Goal: Navigation & Orientation: Find specific page/section

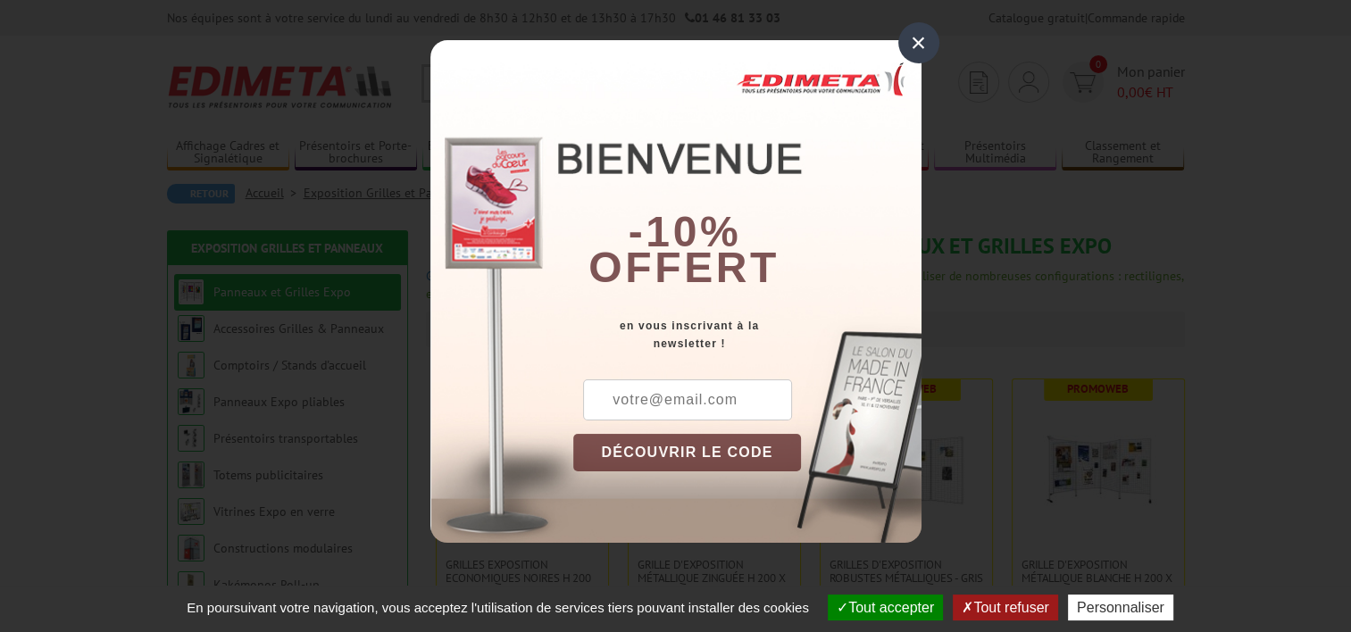
click at [922, 42] on div "×" at bounding box center [918, 42] width 41 height 41
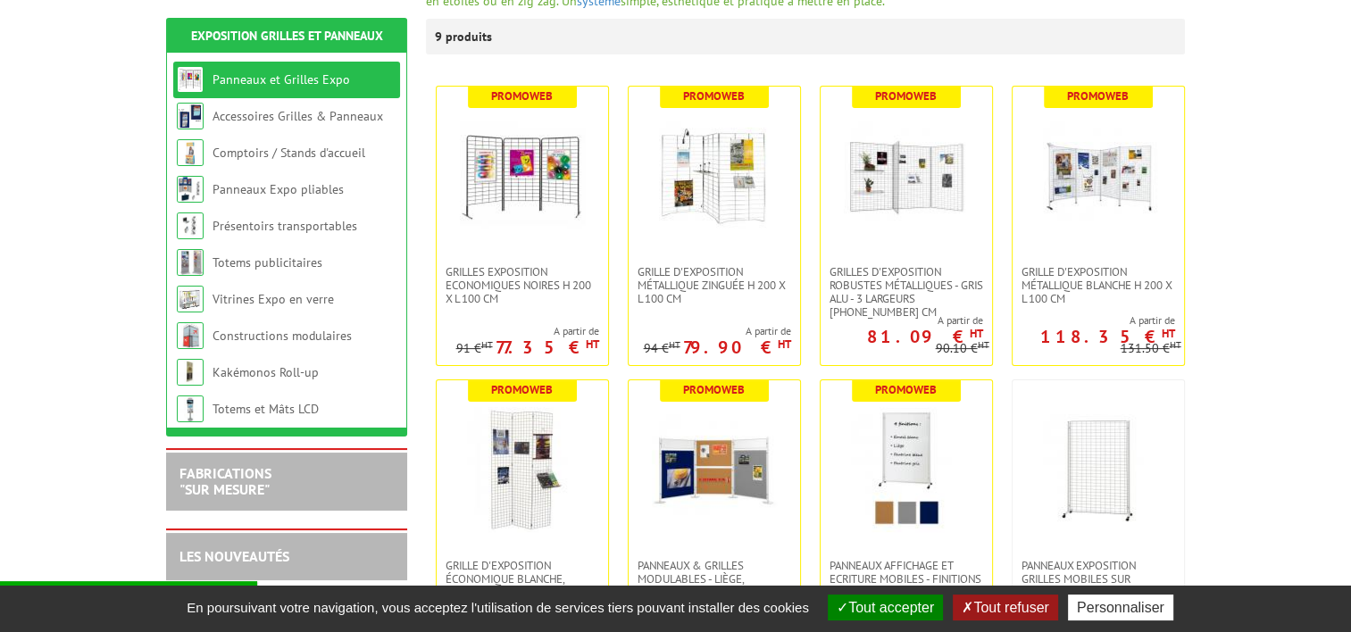
scroll to position [299, 0]
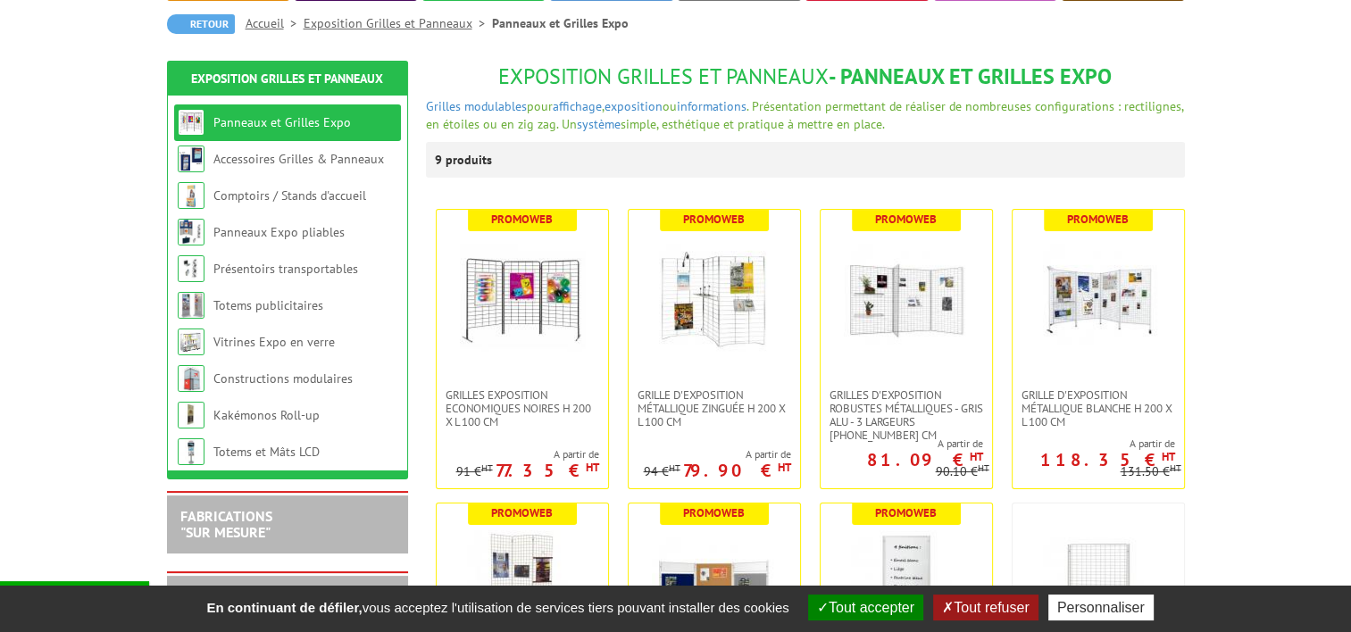
scroll to position [140, 0]
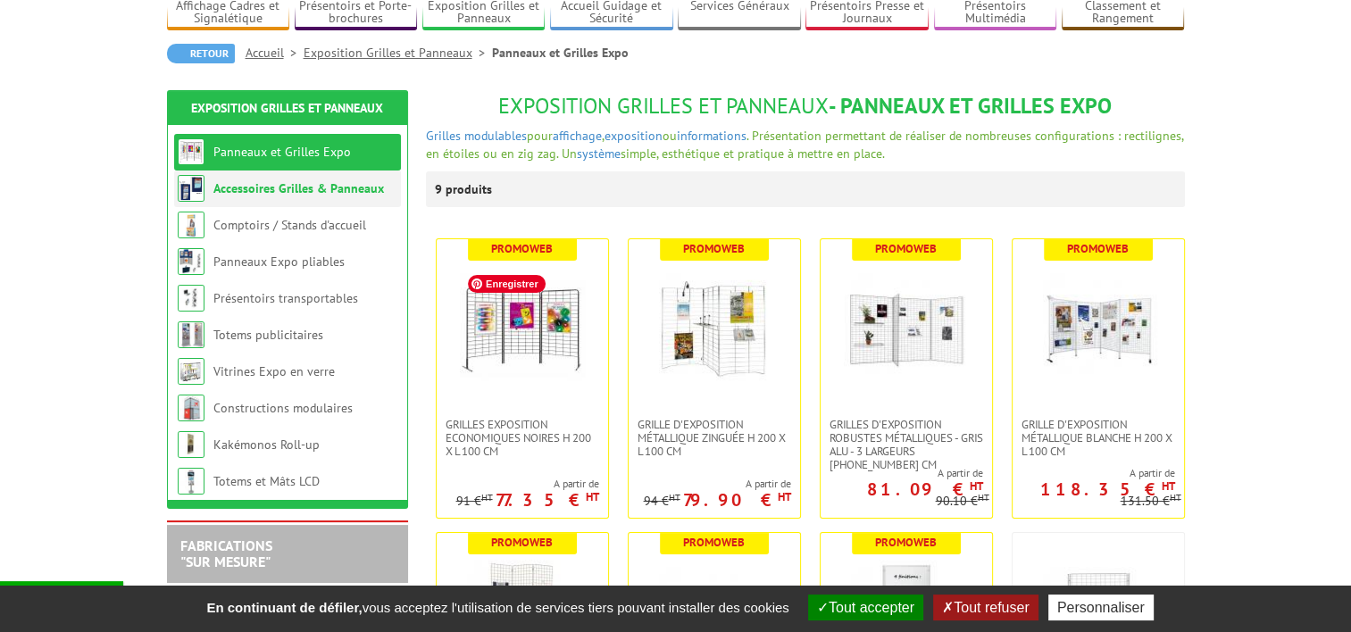
click at [326, 190] on link "Accessoires Grilles & Panneaux" at bounding box center [298, 188] width 171 height 16
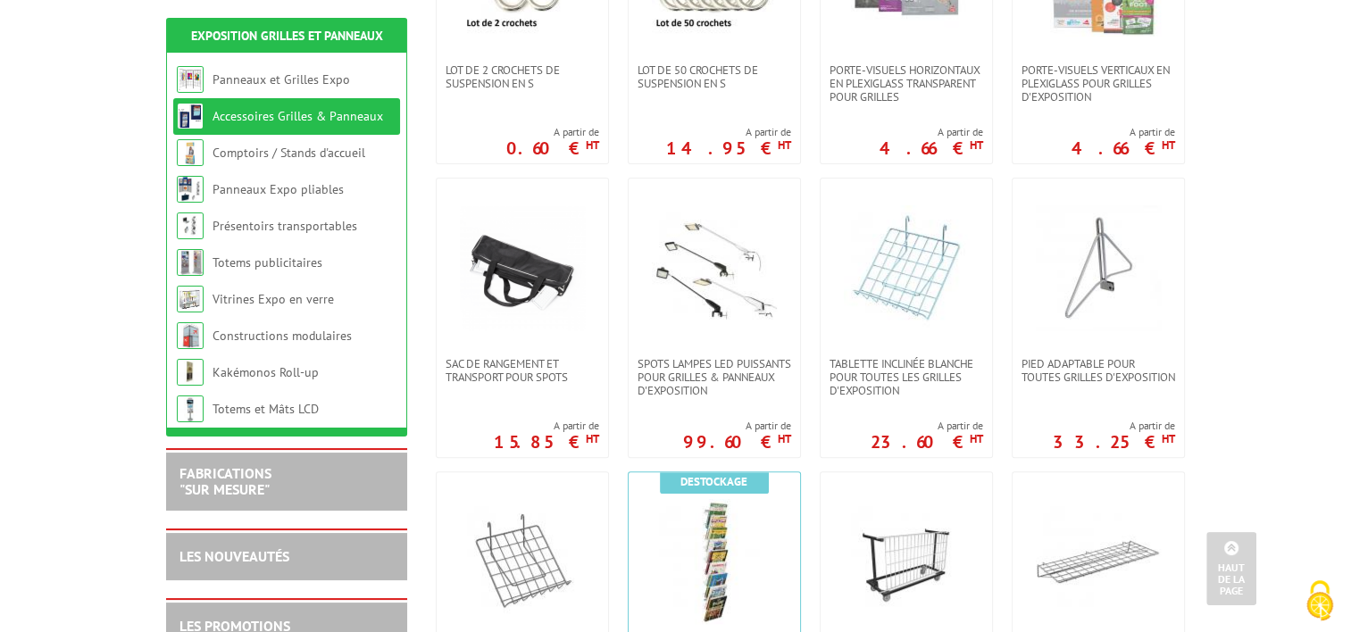
scroll to position [552, 0]
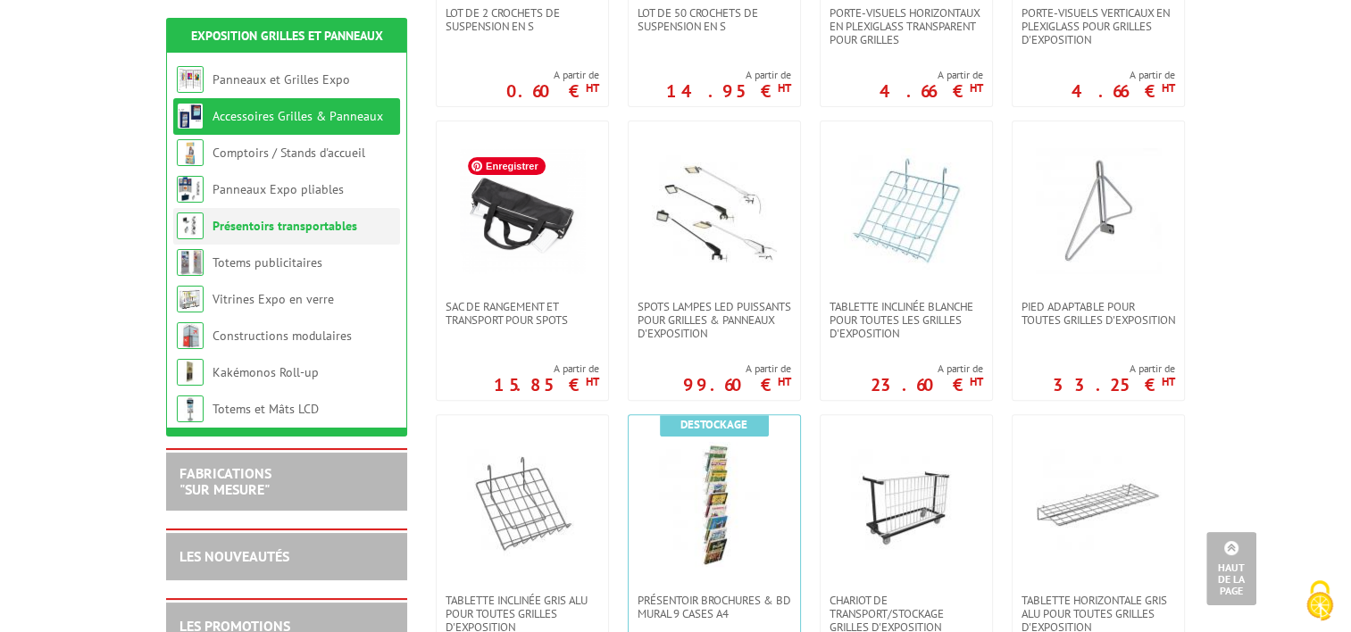
click at [296, 229] on link "Présentoirs transportables" at bounding box center [285, 226] width 145 height 16
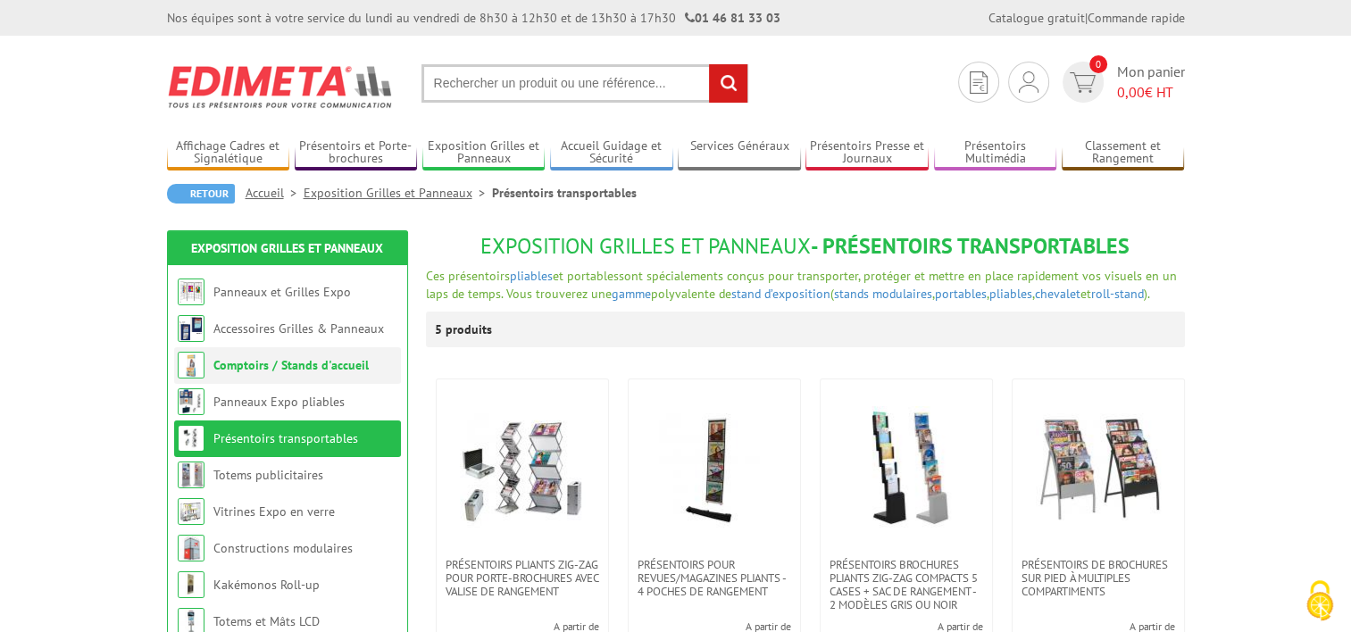
click at [309, 369] on link "Comptoirs / Stands d'accueil" at bounding box center [290, 365] width 155 height 16
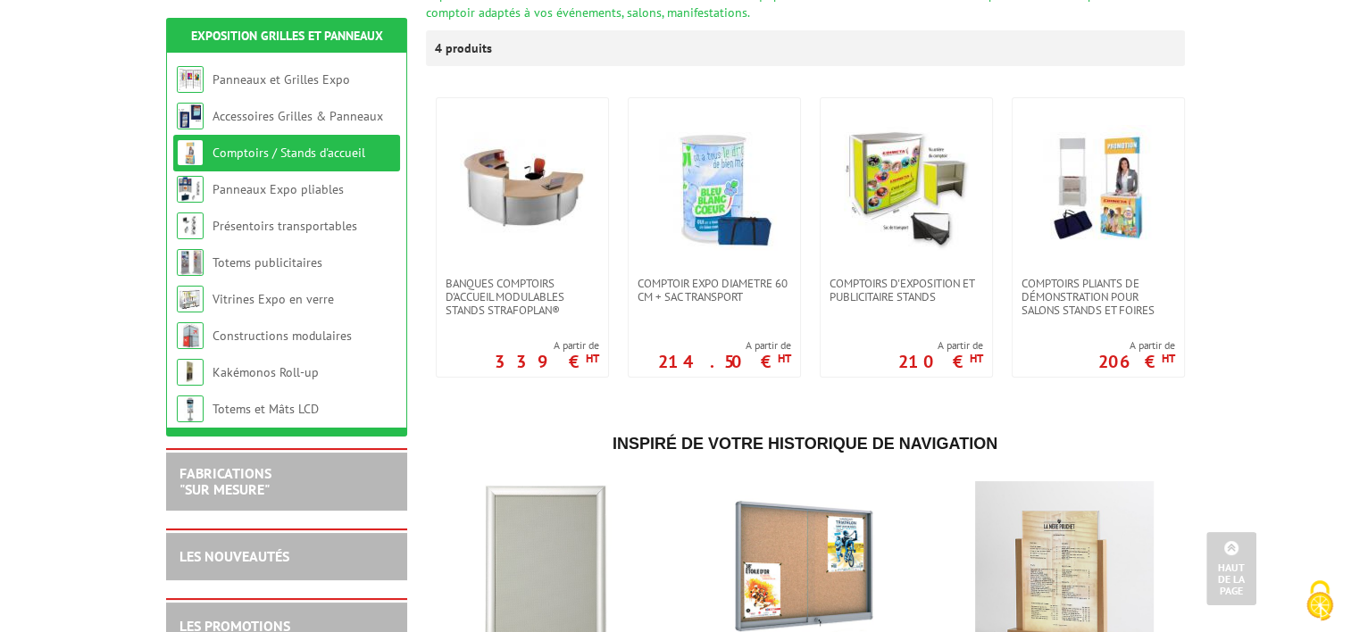
scroll to position [277, 0]
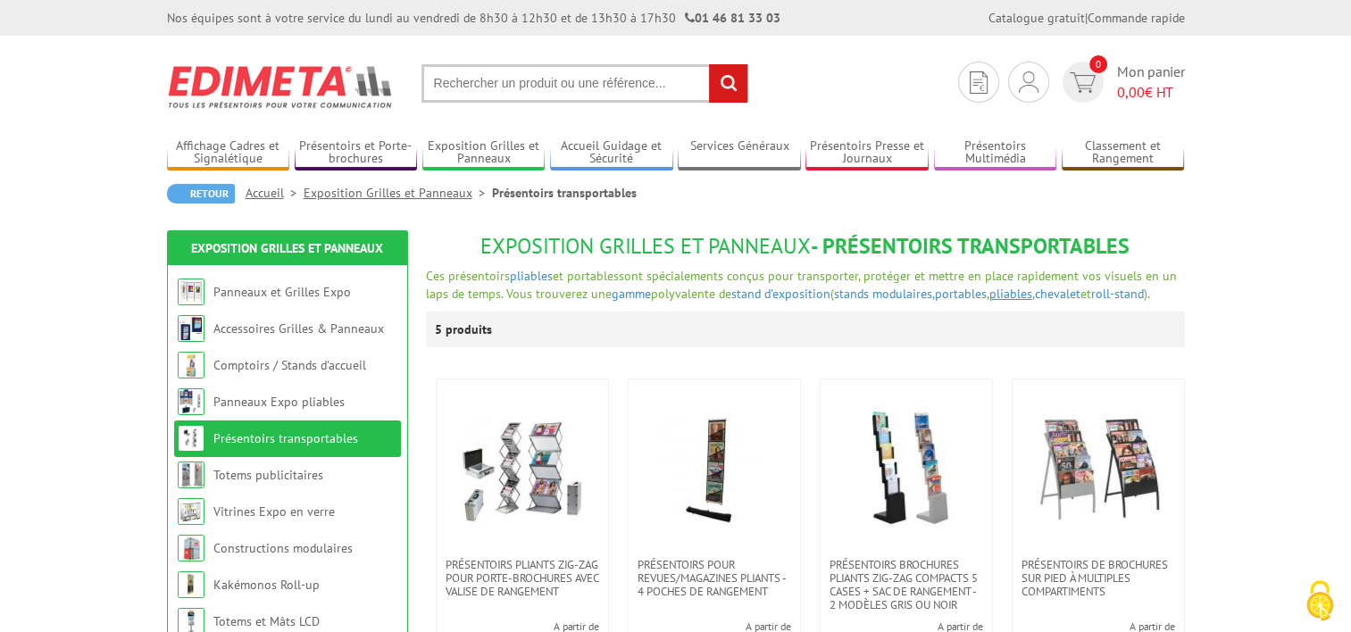
drag, startPoint x: 0, startPoint y: 0, endPoint x: 1004, endPoint y: 295, distance: 1046.0
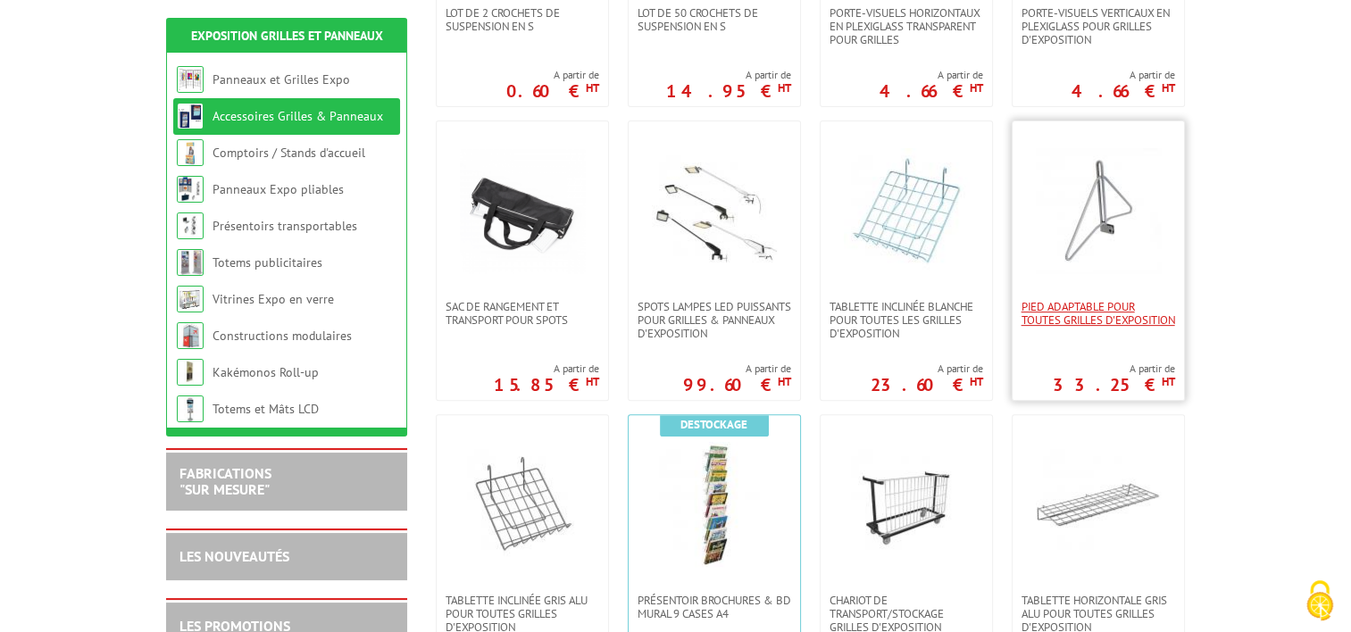
drag, startPoint x: 1027, startPoint y: 309, endPoint x: 1021, endPoint y: 301, distance: 10.2
